Goal: Transaction & Acquisition: Download file/media

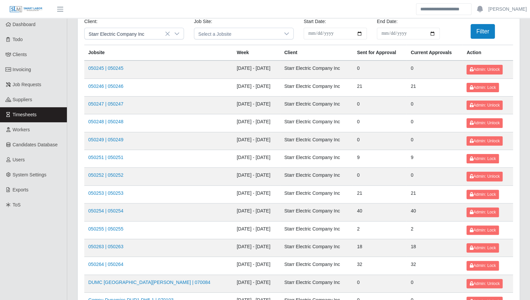
scroll to position [19, 0]
click at [97, 85] on link "050246 | 050246" at bounding box center [105, 85] width 35 height 5
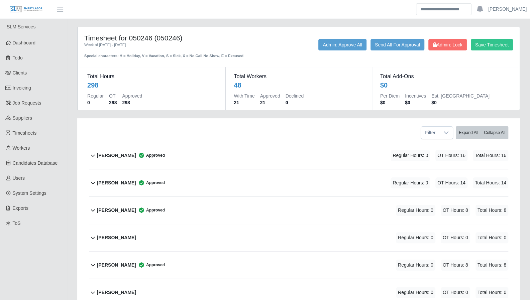
click at [91, 156] on icon at bounding box center [93, 156] width 8 height 8
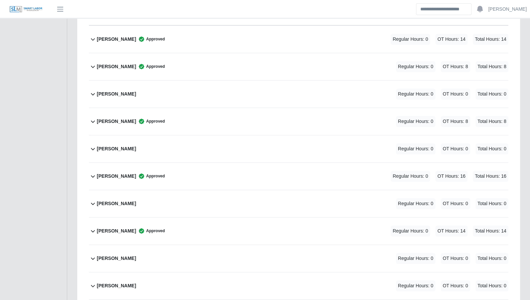
scroll to position [268, 0]
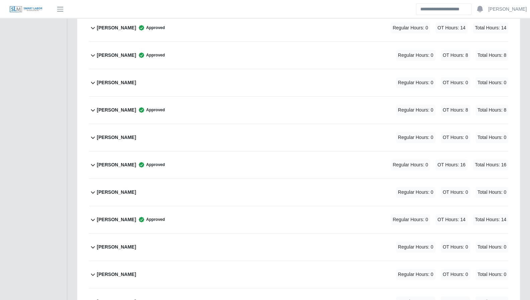
click at [93, 83] on icon at bounding box center [93, 83] width 8 height 8
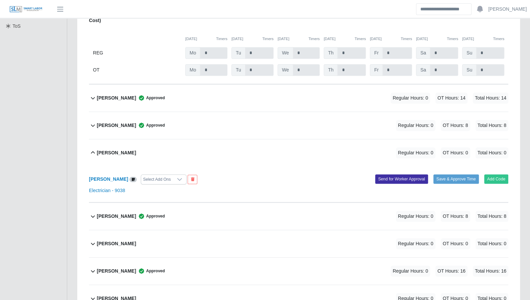
scroll to position [197, 0]
click at [92, 124] on icon at bounding box center [93, 126] width 8 height 8
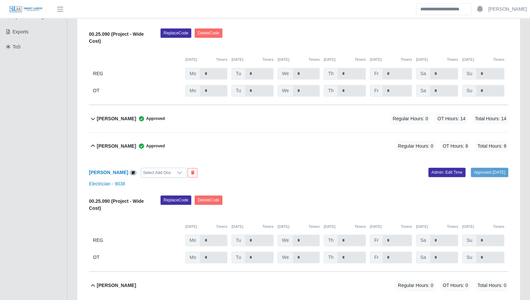
scroll to position [175, 0]
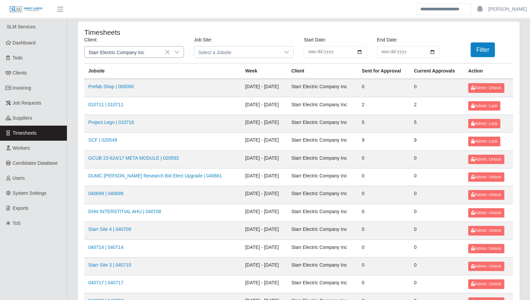
click at [177, 54] on icon at bounding box center [176, 52] width 5 height 5
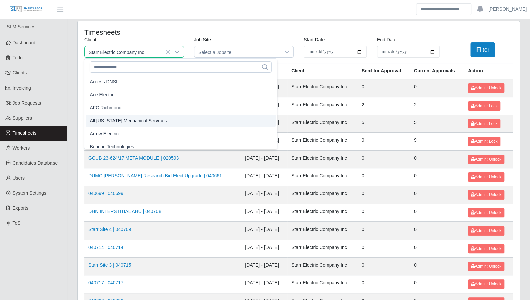
click at [139, 121] on span "All Florida Mechanical Services" at bounding box center [128, 120] width 77 height 7
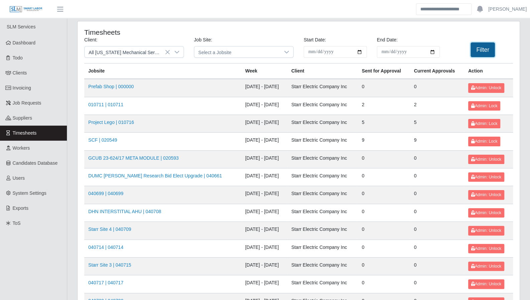
click at [480, 48] on button "Filter" at bounding box center [483, 49] width 24 height 15
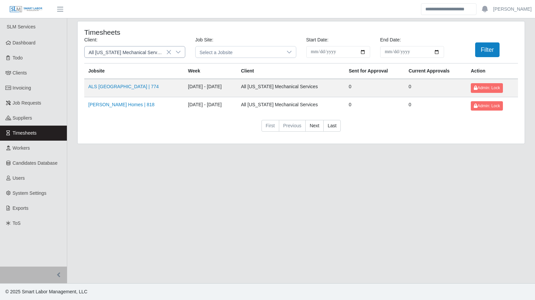
click at [176, 55] on div at bounding box center [178, 51] width 13 height 11
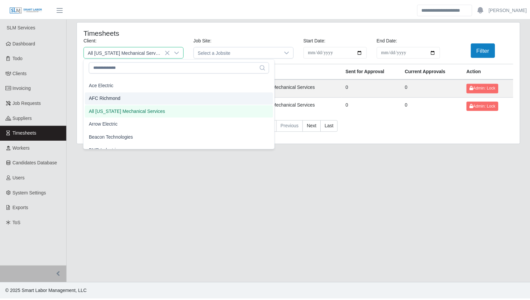
scroll to position [13, 0]
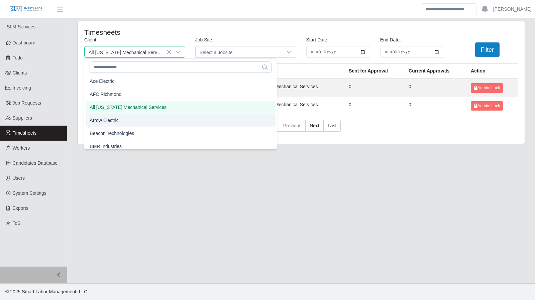
click at [132, 117] on li "Arrow Electric" at bounding box center [181, 120] width 190 height 12
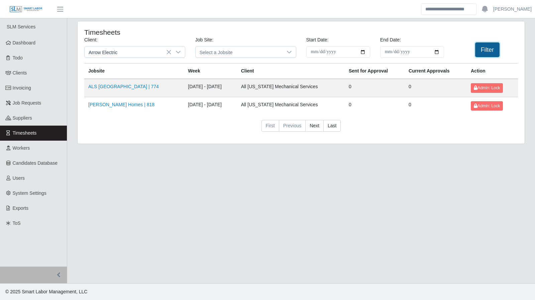
click at [497, 51] on button "Filter" at bounding box center [487, 49] width 24 height 15
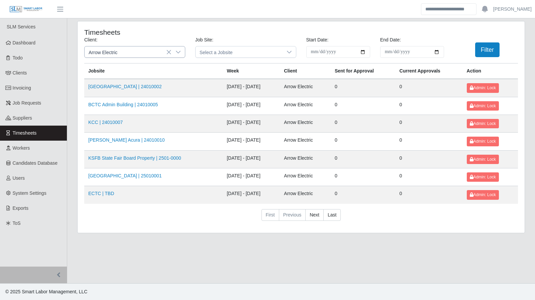
click at [176, 53] on icon at bounding box center [178, 52] width 5 height 5
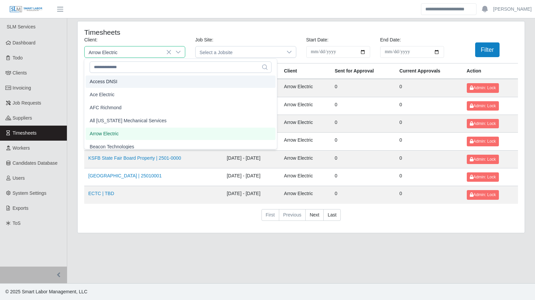
click at [157, 82] on li "Access DNSI" at bounding box center [181, 82] width 190 height 12
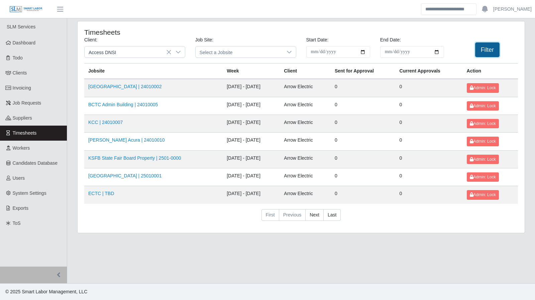
click at [489, 54] on button "Filter" at bounding box center [487, 49] width 24 height 15
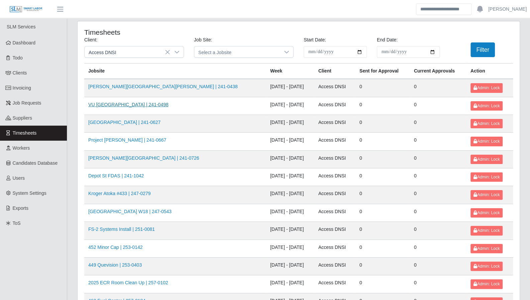
click at [121, 107] on link "VU South End Zone | 241-0498" at bounding box center [128, 104] width 80 height 5
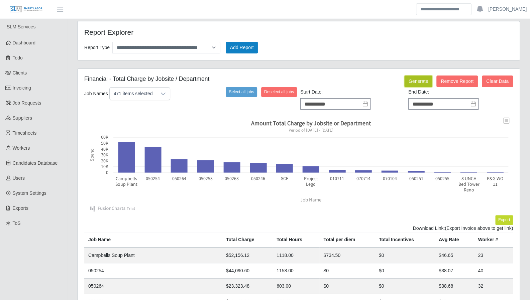
click at [420, 84] on button "Generate" at bounding box center [418, 82] width 28 height 12
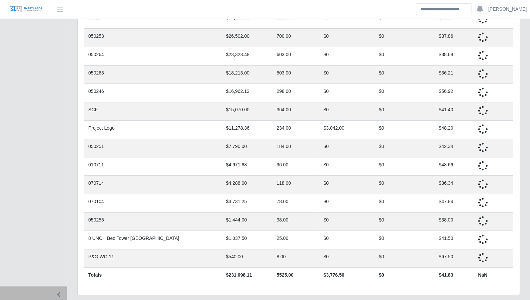
scroll to position [266, 0]
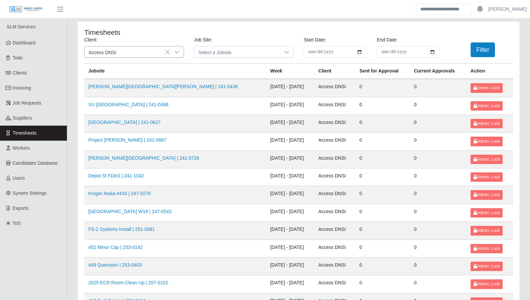
click at [175, 48] on div at bounding box center [176, 51] width 13 height 11
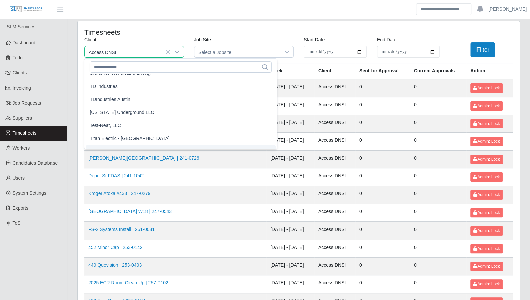
scroll to position [793, 0]
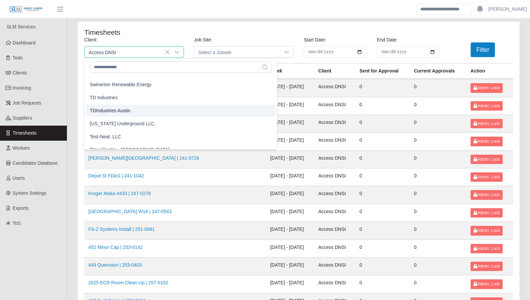
click at [142, 111] on li "TDIndustries Austin" at bounding box center [181, 111] width 190 height 12
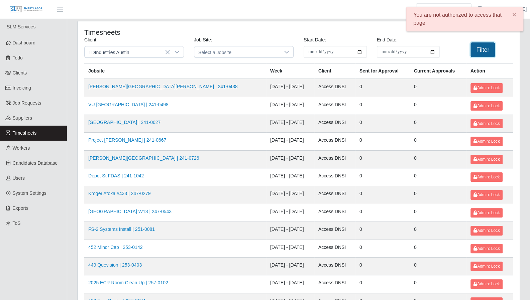
click at [478, 50] on button "Filter" at bounding box center [483, 49] width 24 height 15
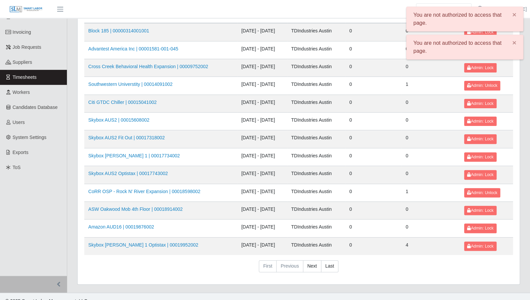
scroll to position [60, 0]
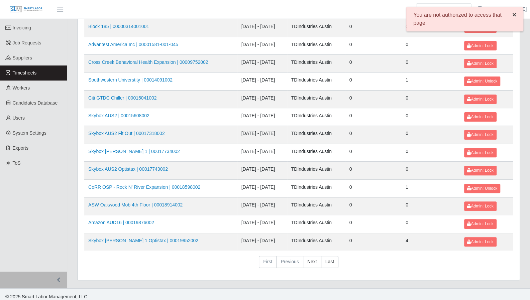
click at [516, 14] on span "×" at bounding box center [514, 15] width 4 height 8
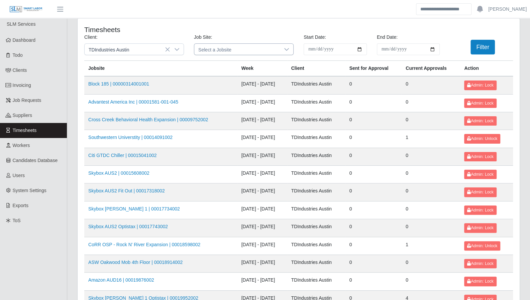
scroll to position [0, 0]
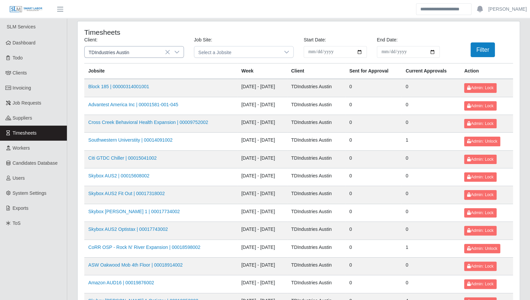
click at [179, 53] on icon at bounding box center [176, 52] width 5 height 5
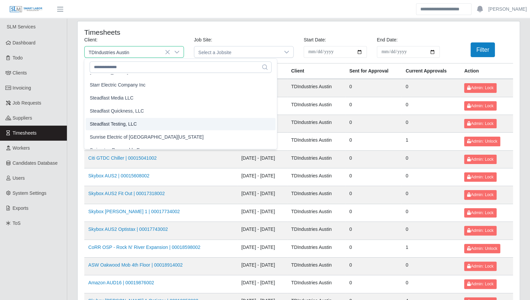
scroll to position [727, 0]
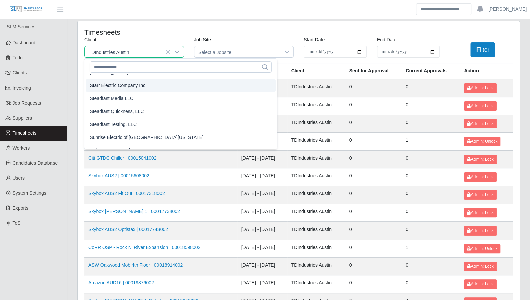
click at [120, 87] on span "Starr Electric Company Inc" at bounding box center [118, 85] width 56 height 7
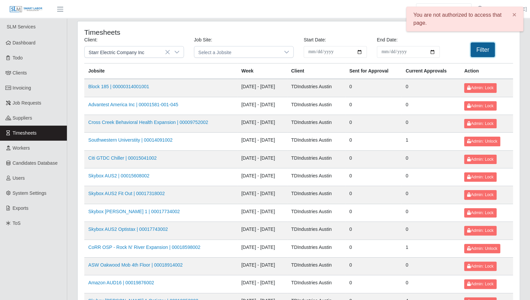
click at [484, 49] on button "Filter" at bounding box center [483, 49] width 24 height 15
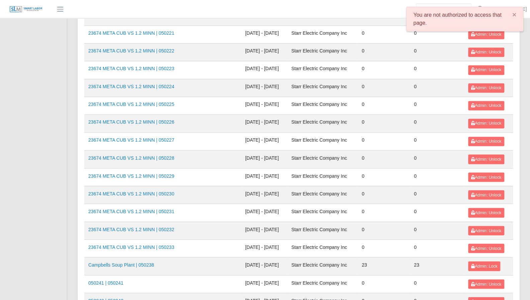
scroll to position [709, 0]
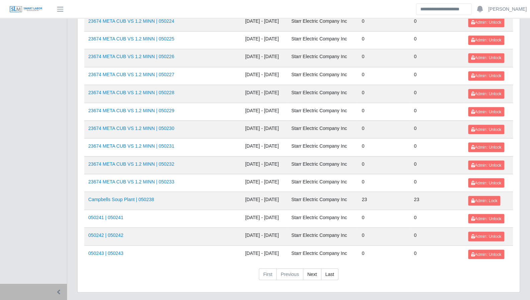
drag, startPoint x: 338, startPoint y: 151, endPoint x: 345, endPoint y: 182, distance: 32.0
click at [338, 156] on td "Starr Electric Company Inc" at bounding box center [322, 165] width 71 height 18
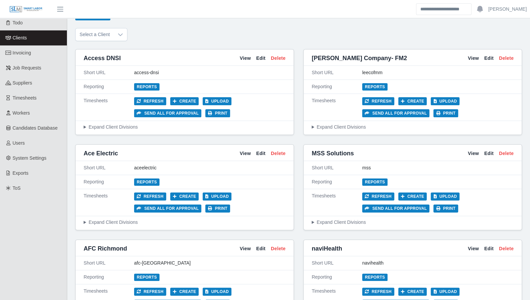
scroll to position [2936, 0]
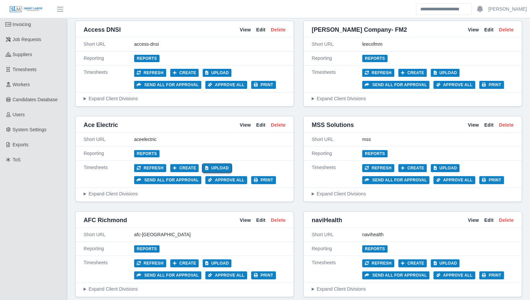
scroll to position [101, 0]
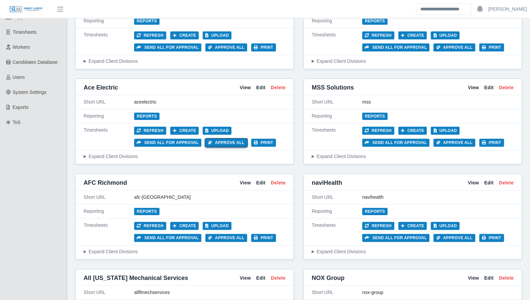
click at [214, 141] on button "Approve All" at bounding box center [226, 143] width 42 height 8
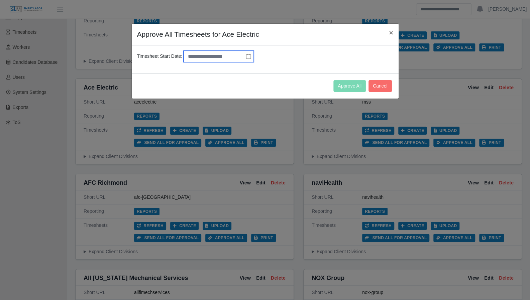
click at [243, 52] on input "text" at bounding box center [219, 56] width 70 height 11
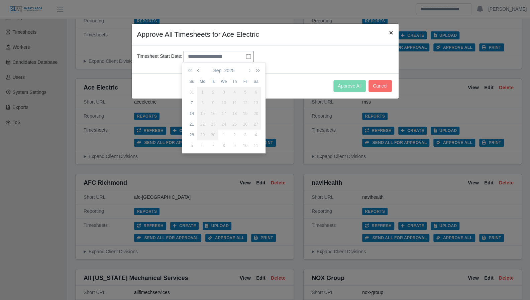
click at [391, 32] on span "×" at bounding box center [391, 33] width 4 height 8
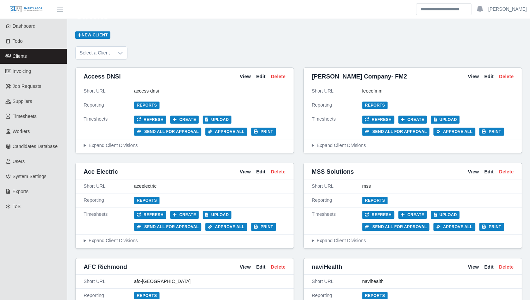
scroll to position [0, 0]
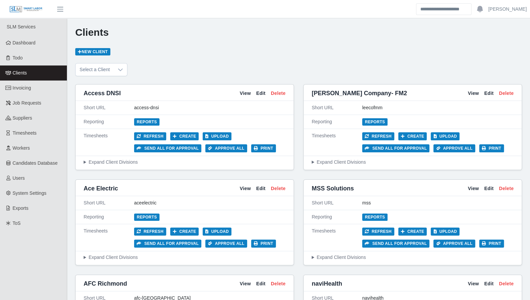
click at [15, 73] on span "Clients" at bounding box center [20, 72] width 14 height 5
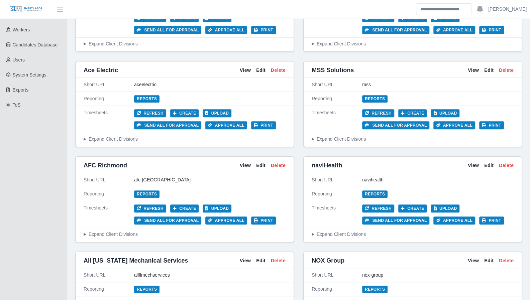
scroll to position [119, 0]
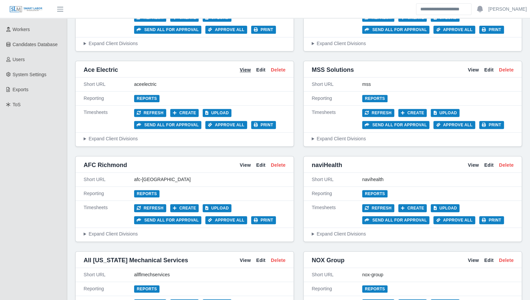
click at [240, 67] on link "View" at bounding box center [245, 70] width 11 height 7
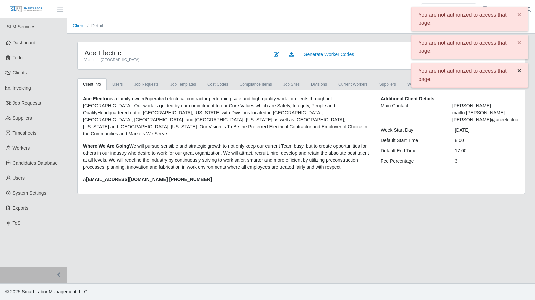
click at [518, 70] on span "×" at bounding box center [520, 71] width 4 height 8
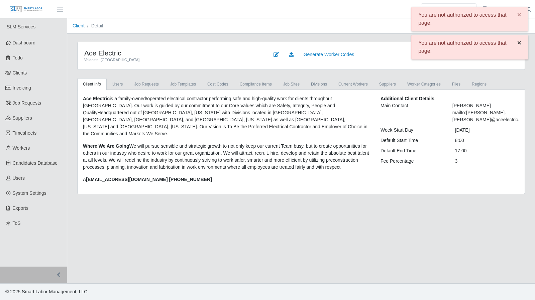
drag, startPoint x: 518, startPoint y: 50, endPoint x: 520, endPoint y: 43, distance: 6.9
click at [519, 49] on div "You are not authorized to access that page. ×" at bounding box center [469, 47] width 117 height 25
click at [521, 16] on span "×" at bounding box center [520, 15] width 4 height 8
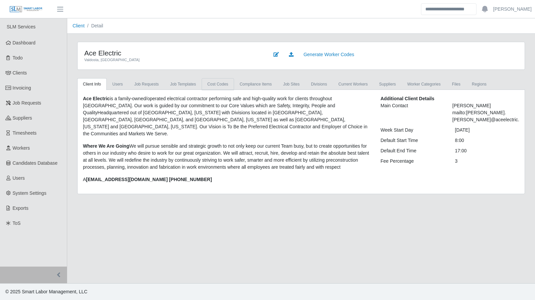
click at [204, 86] on link "cost codes" at bounding box center [218, 84] width 32 height 12
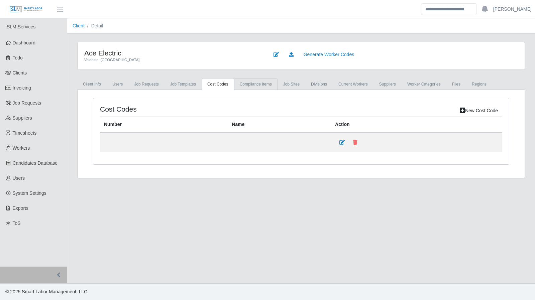
click at [243, 84] on link "Compliance Items" at bounding box center [255, 84] width 43 height 12
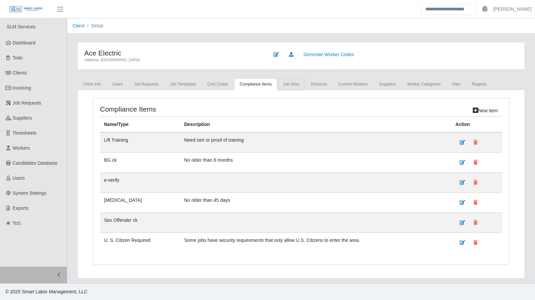
click at [290, 84] on link "job sites" at bounding box center [292, 84] width 28 height 12
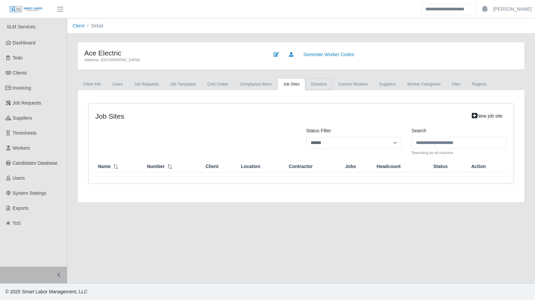
click at [317, 84] on link "Divisions" at bounding box center [318, 84] width 27 height 12
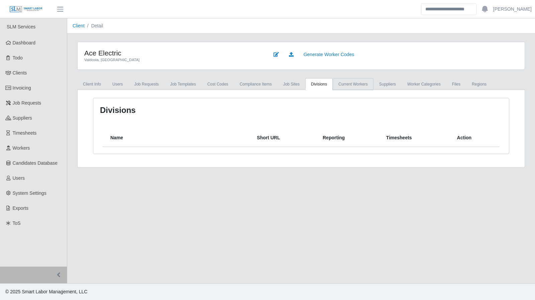
click at [340, 84] on link "Current Workers" at bounding box center [353, 84] width 41 height 12
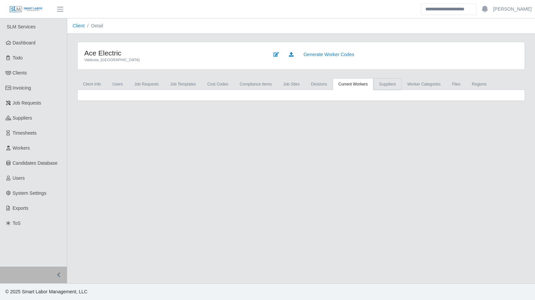
click at [382, 85] on link "Suppliers" at bounding box center [388, 84] width 28 height 12
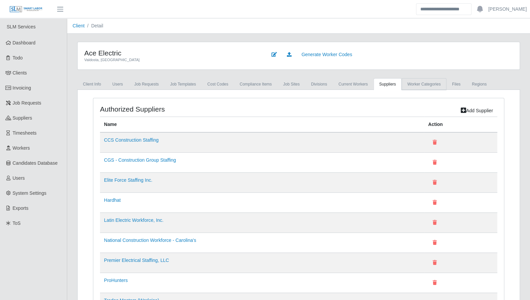
click at [402, 84] on link "Worker Categories" at bounding box center [424, 84] width 45 height 12
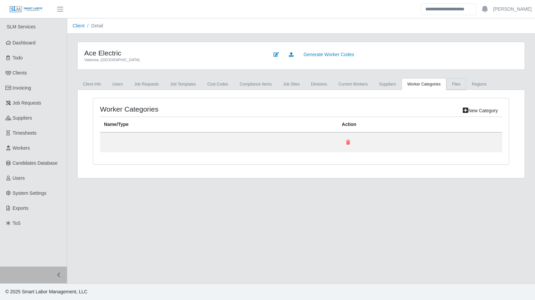
click at [451, 84] on link "Files" at bounding box center [457, 84] width 20 height 12
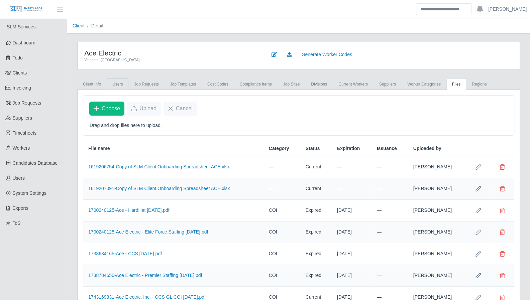
click at [110, 86] on link "Users" at bounding box center [118, 84] width 22 height 12
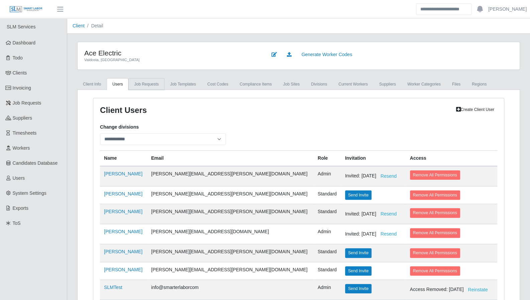
click at [157, 83] on link "Job Requests" at bounding box center [146, 84] width 36 height 12
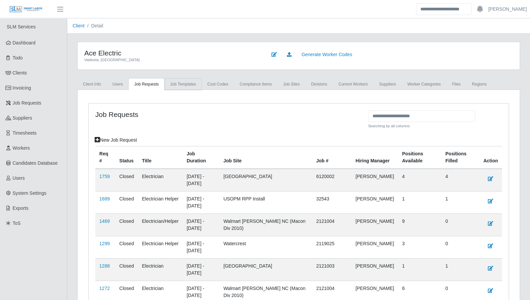
click at [174, 83] on link "Job Templates" at bounding box center [183, 84] width 37 height 12
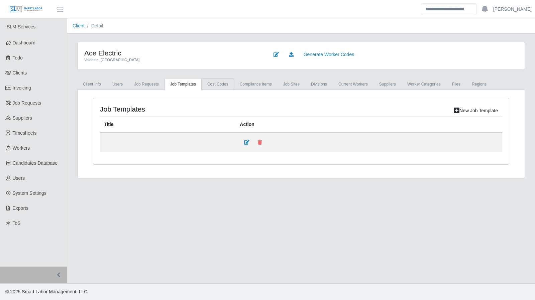
click at [217, 84] on link "cost codes" at bounding box center [218, 84] width 32 height 12
click at [257, 86] on link "Compliance Items" at bounding box center [255, 84] width 43 height 12
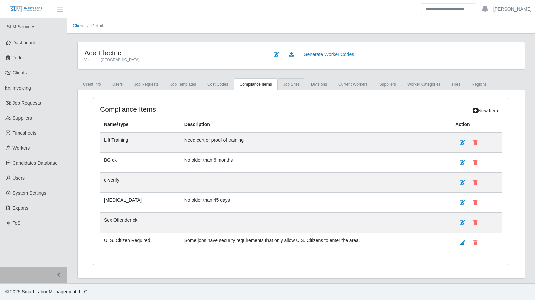
click at [278, 85] on link "job sites" at bounding box center [292, 84] width 28 height 12
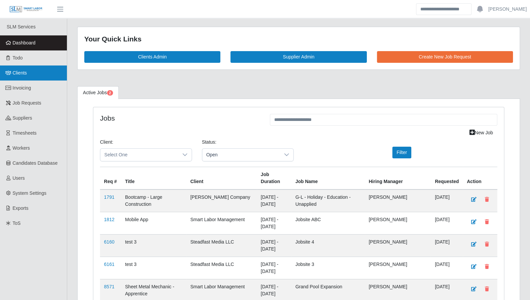
click at [24, 76] on link "Clients" at bounding box center [33, 73] width 67 height 15
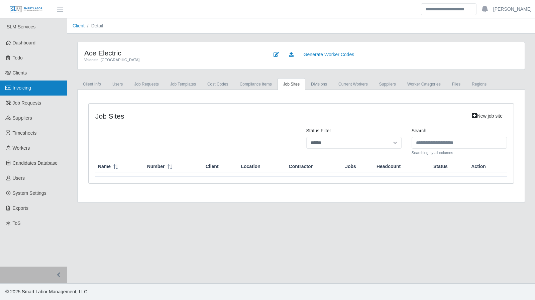
click at [29, 87] on span "Invoicing" at bounding box center [22, 87] width 18 height 5
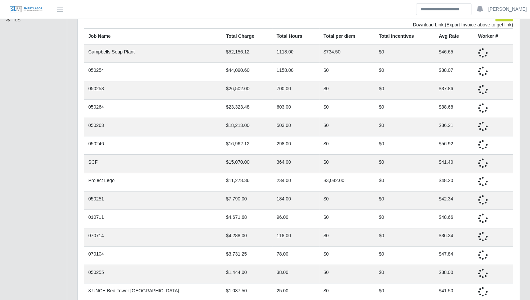
scroll to position [271, 0]
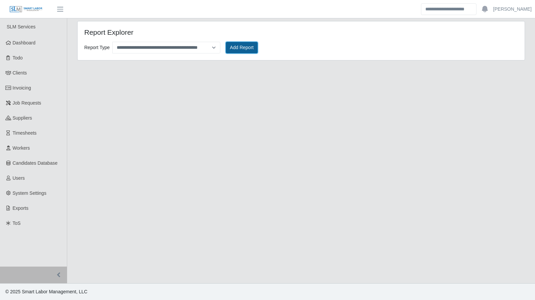
click at [236, 47] on button "Add Report" at bounding box center [242, 48] width 32 height 12
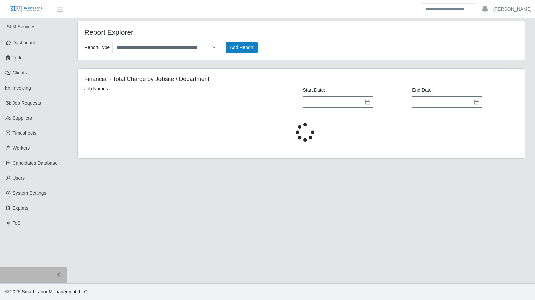
click at [366, 103] on icon at bounding box center [367, 101] width 5 height 5
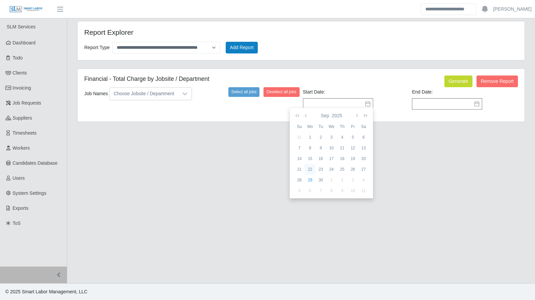
click at [310, 170] on div "22" at bounding box center [310, 170] width 11 height 6
type input "**********"
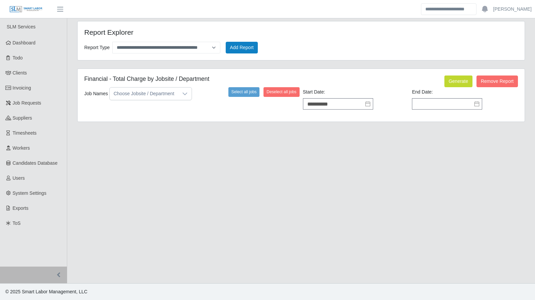
click at [478, 105] on icon at bounding box center [476, 103] width 5 height 5
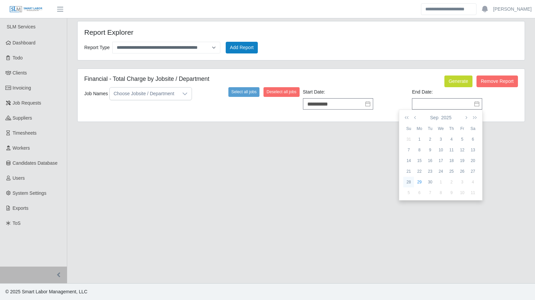
click at [410, 179] on div "28" at bounding box center [408, 182] width 11 height 6
type input "**********"
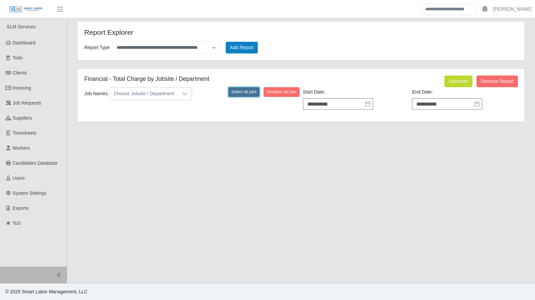
click at [245, 95] on button "Select all jobs" at bounding box center [243, 91] width 31 height 9
click at [451, 81] on button "Generate" at bounding box center [459, 82] width 28 height 12
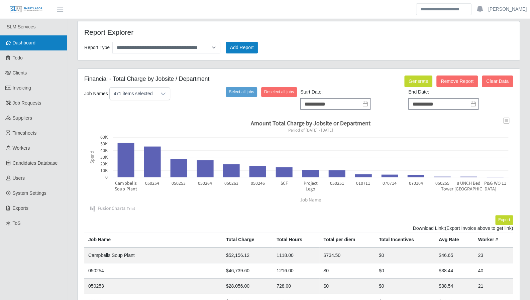
click at [26, 42] on span "Dashboard" at bounding box center [24, 42] width 23 height 5
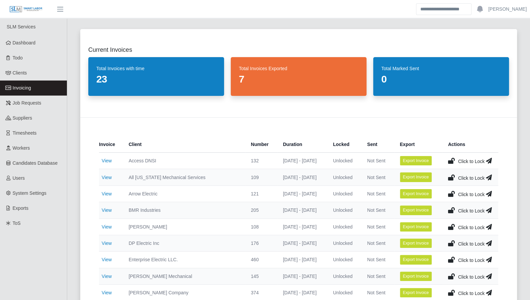
drag, startPoint x: 105, startPoint y: 177, endPoint x: 276, endPoint y: 192, distance: 171.3
click at [278, 192] on td "[DATE] - [DATE]" at bounding box center [303, 194] width 50 height 16
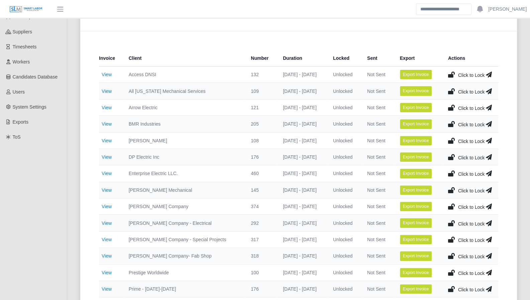
scroll to position [90, 0]
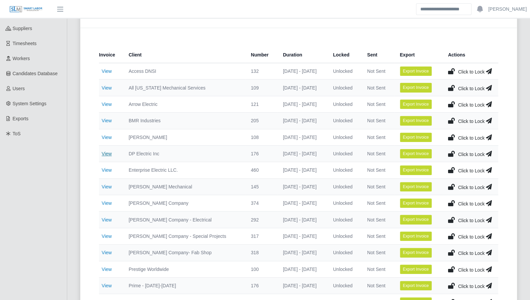
click at [110, 152] on link "View" at bounding box center [107, 153] width 10 height 5
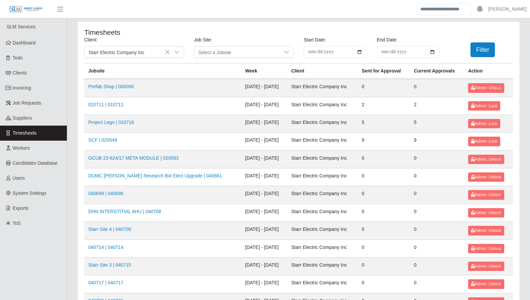
scroll to position [709, 0]
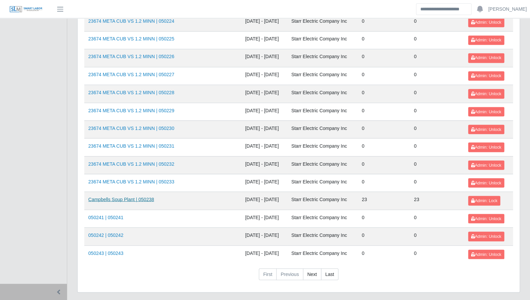
click at [120, 197] on link "Campbells Soup Plant | 050238" at bounding box center [121, 199] width 66 height 5
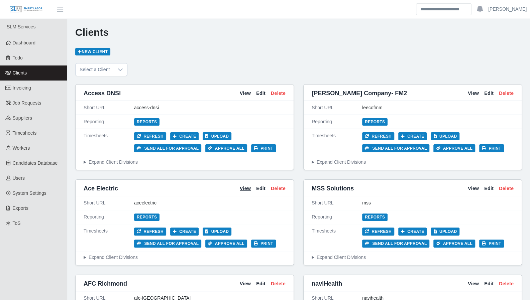
click at [248, 189] on link "View" at bounding box center [245, 188] width 11 height 7
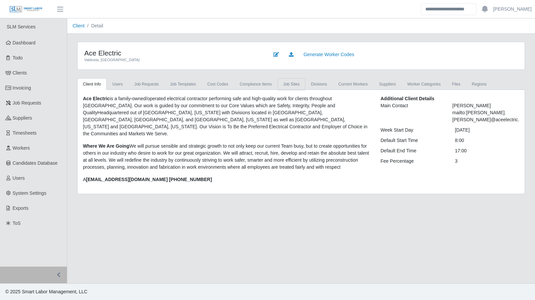
click at [281, 83] on link "job sites" at bounding box center [292, 84] width 28 height 12
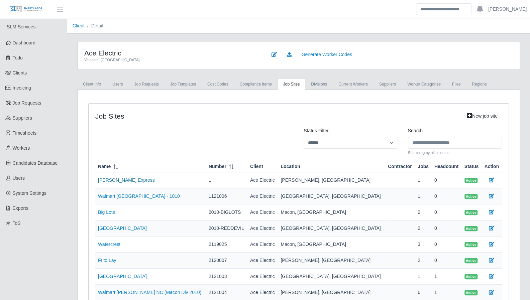
click at [114, 178] on link "Estes Express" at bounding box center [126, 180] width 57 height 5
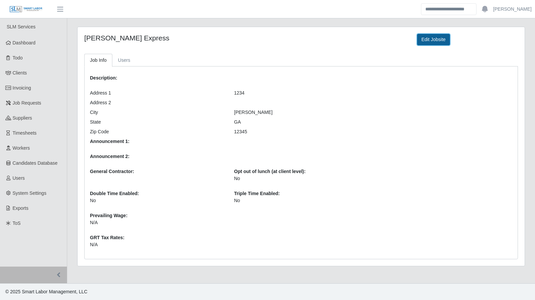
click at [427, 41] on link "Edit Jobsite" at bounding box center [433, 40] width 33 height 12
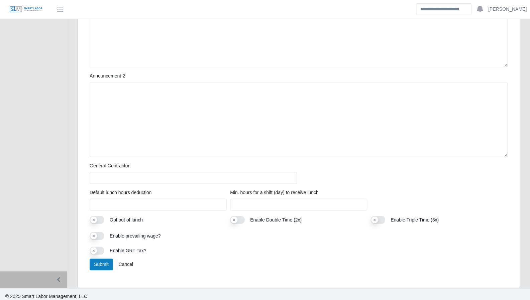
scroll to position [265, 0]
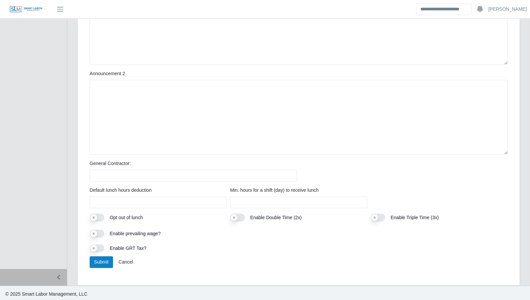
drag, startPoint x: 499, startPoint y: 187, endPoint x: 484, endPoint y: 185, distance: 15.5
click at [499, 187] on div "Default lunch hours deduction **** Min. hours for a shift (day) to receive lunc…" at bounding box center [299, 200] width 422 height 27
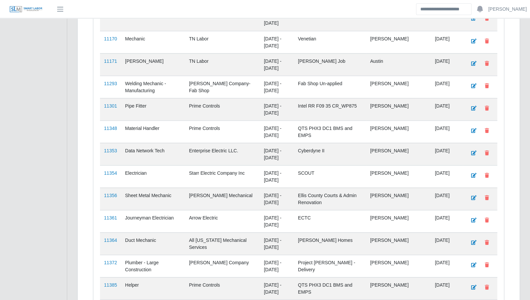
scroll to position [763, 0]
click at [108, 126] on link "11348" at bounding box center [110, 128] width 13 height 5
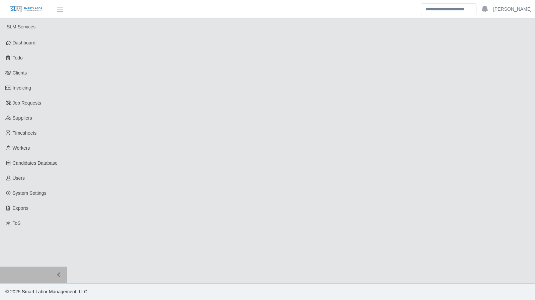
select select "****"
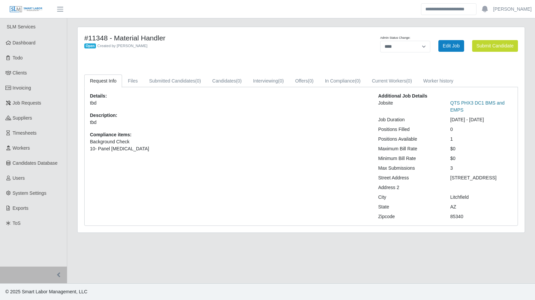
click at [475, 103] on link "QTS PHX3 DC1 BMS and EMPS" at bounding box center [478, 106] width 55 height 12
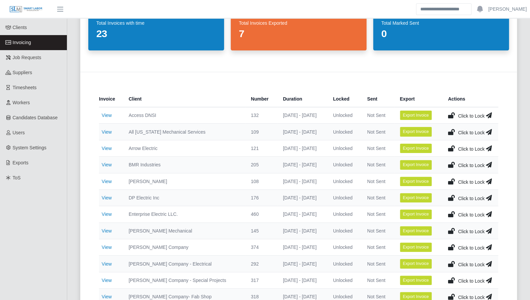
scroll to position [46, 0]
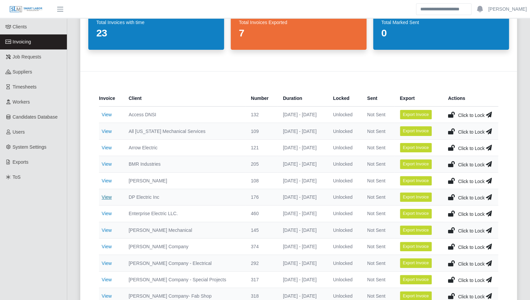
click at [102, 196] on link "View" at bounding box center [107, 197] width 10 height 5
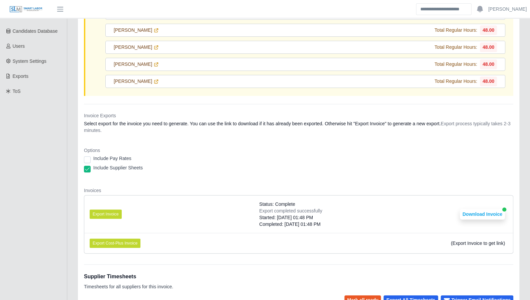
scroll to position [141, 0]
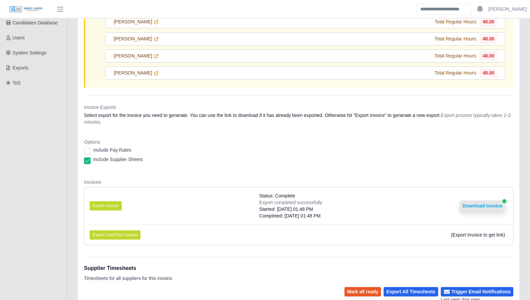
click at [482, 206] on button "Download Invoice" at bounding box center [482, 206] width 45 height 11
click at [475, 202] on button "Download Invoice" at bounding box center [482, 206] width 45 height 11
